Goal: Task Accomplishment & Management: Manage account settings

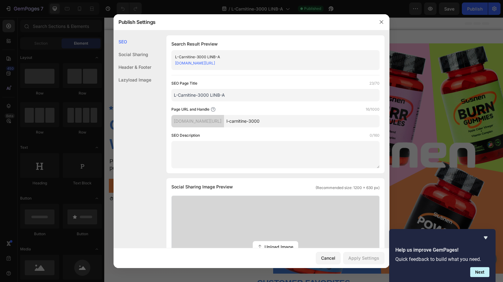
click at [263, 119] on input "l-carnitine-3000" at bounding box center [302, 121] width 156 height 12
paste input "L-C"
click at [298, 108] on div "Page URL and Handle 16/1000" at bounding box center [275, 109] width 208 height 6
click at [365, 258] on div "Apply Settings" at bounding box center [363, 257] width 31 height 6
click at [293, 123] on input "L-Carnitine-3000" at bounding box center [302, 121] width 156 height 12
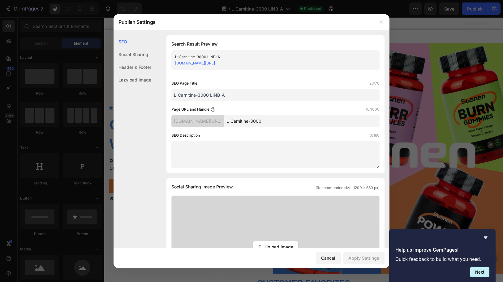
click at [307, 118] on input "L-Carnitine-3000" at bounding box center [302, 121] width 156 height 12
click at [360, 257] on div "Apply Settings" at bounding box center [363, 257] width 31 height 6
drag, startPoint x: 320, startPoint y: 123, endPoint x: 214, endPoint y: 124, distance: 105.5
click at [214, 124] on div "[DOMAIN_NAME][URL] L-Carnitine-3000aaaaaaa" at bounding box center [275, 121] width 208 height 12
click at [273, 124] on input "L-Carnitine-3000aaaaaaa" at bounding box center [302, 121] width 156 height 12
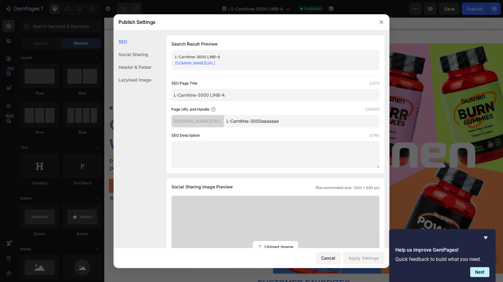
drag, startPoint x: 314, startPoint y: 123, endPoint x: 205, endPoint y: 123, distance: 109.2
click at [205, 123] on div "[DOMAIN_NAME][URL] L-Carnitine-3000aaaaaaa" at bounding box center [275, 121] width 208 height 12
click at [305, 119] on input "L-Carnitine-3000aaaaaaa" at bounding box center [302, 121] width 156 height 12
drag, startPoint x: 283, startPoint y: 122, endPoint x: 369, endPoint y: 128, distance: 85.9
click at [361, 126] on input "L-Carnitine-3000aaaaaaa" at bounding box center [302, 121] width 156 height 12
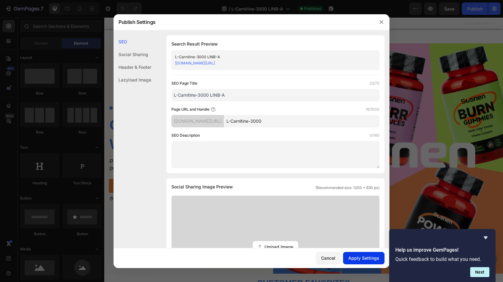
click at [361, 259] on div "Apply Settings" at bounding box center [363, 257] width 31 height 6
click at [295, 119] on input "L-Carnitine-3000" at bounding box center [302, 121] width 156 height 12
type input "L-Carnitine-3000a"
click at [363, 256] on div "Apply Settings" at bounding box center [363, 257] width 31 height 6
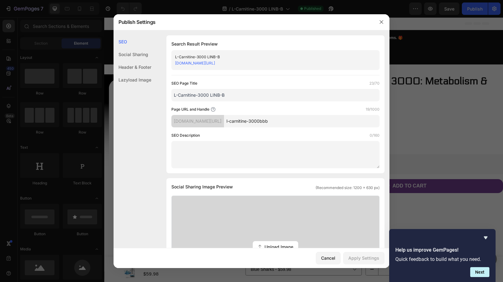
drag, startPoint x: 301, startPoint y: 122, endPoint x: 293, endPoint y: 120, distance: 8.3
click at [300, 122] on input "l-carnitine-3000bbb" at bounding box center [302, 121] width 156 height 12
drag, startPoint x: 282, startPoint y: 121, endPoint x: 218, endPoint y: 127, distance: 64.1
click at [218, 127] on div "SEO Page Title 23/70 L-Carnitine-3000 LINB-B Page URL and Handle 19/1000 8qdah1…" at bounding box center [275, 124] width 208 height 88
paste input "L-C"
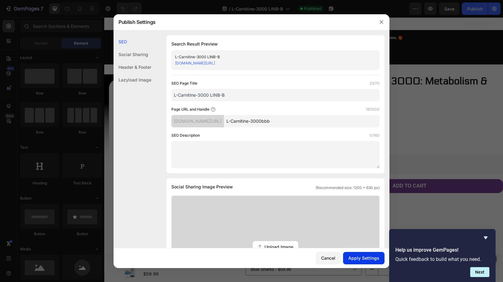
click at [366, 257] on div "Apply Settings" at bounding box center [363, 257] width 31 height 6
click at [303, 120] on input "L-Carnitine-3000bbb" at bounding box center [302, 121] width 156 height 12
click at [301, 122] on input "L-Carnitine-3000bbb" at bounding box center [302, 121] width 156 height 12
click at [299, 121] on input "L-Carnitine-3000bbb" at bounding box center [302, 121] width 156 height 12
drag, startPoint x: 360, startPoint y: 259, endPoint x: 360, endPoint y: 242, distance: 17.0
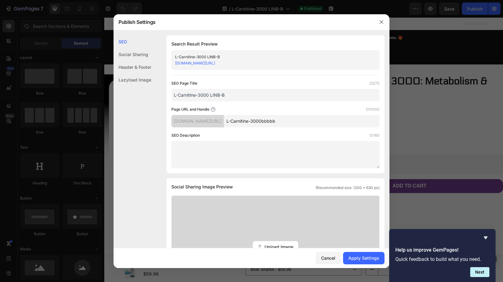
click at [360, 259] on div "Apply Settings" at bounding box center [363, 257] width 31 height 6
drag, startPoint x: 285, startPoint y: 124, endPoint x: 326, endPoint y: 123, distance: 40.9
click at [326, 123] on input "L-Carnitine-3000bbbbb" at bounding box center [302, 121] width 156 height 12
type input "L-Carnitine-3000"
click at [357, 257] on div "Apply Settings" at bounding box center [363, 257] width 31 height 6
